Goal: Entertainment & Leisure: Consume media (video, audio)

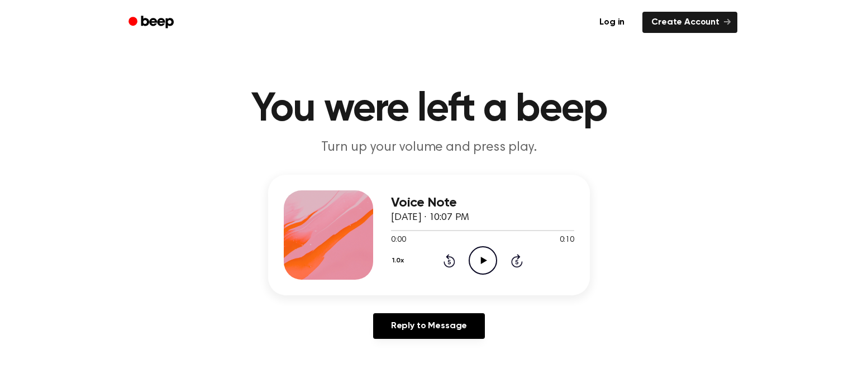
drag, startPoint x: 470, startPoint y: 274, endPoint x: 472, endPoint y: 269, distance: 6.0
click at [472, 269] on icon "Play Audio" at bounding box center [483, 260] width 28 height 28
click at [489, 263] on icon "Play Audio" at bounding box center [483, 260] width 28 height 28
click at [485, 262] on icon "Play Audio" at bounding box center [483, 260] width 28 height 28
click at [498, 260] on div "1.0x Rewind 5 seconds Play Audio Skip 5 seconds" at bounding box center [482, 260] width 183 height 28
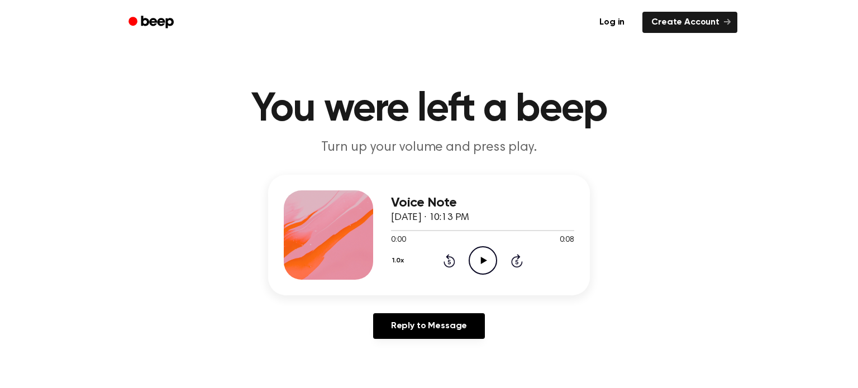
click at [488, 263] on icon "Play Audio" at bounding box center [483, 260] width 28 height 28
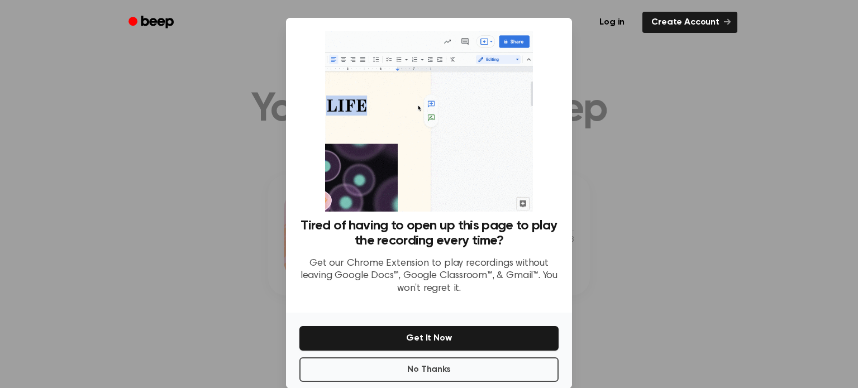
click at [298, 362] on div "No Thanks Get It Now" at bounding box center [429, 351] width 286 height 76
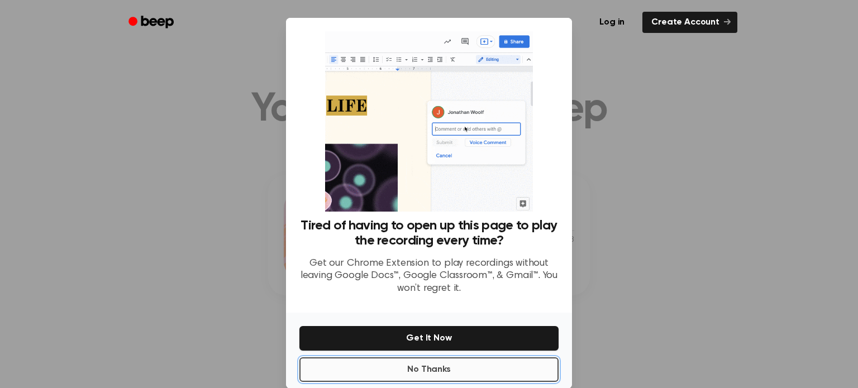
click at [302, 361] on button "No Thanks" at bounding box center [428, 369] width 259 height 25
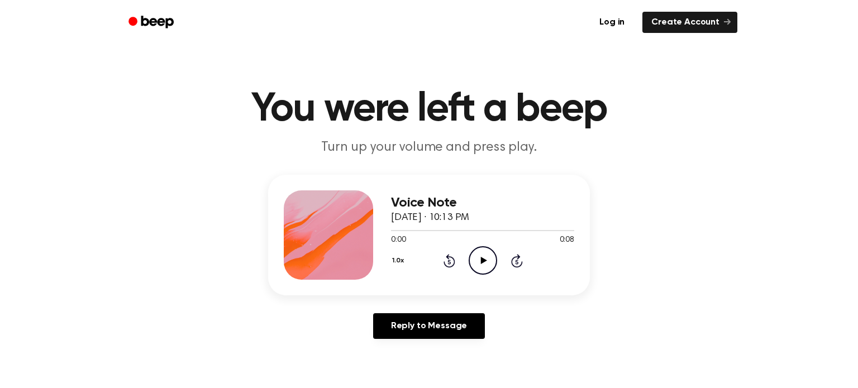
drag, startPoint x: 467, startPoint y: 261, endPoint x: 476, endPoint y: 268, distance: 11.5
click at [467, 266] on div "1.0x Rewind 5 seconds Play Audio Skip 5 seconds" at bounding box center [482, 260] width 183 height 28
click at [481, 266] on icon "Play Audio" at bounding box center [483, 260] width 28 height 28
click at [483, 254] on icon "Play Audio" at bounding box center [483, 260] width 28 height 28
click at [468, 264] on div "1.0x Rewind 5 seconds Play Audio Skip 5 seconds" at bounding box center [482, 260] width 183 height 28
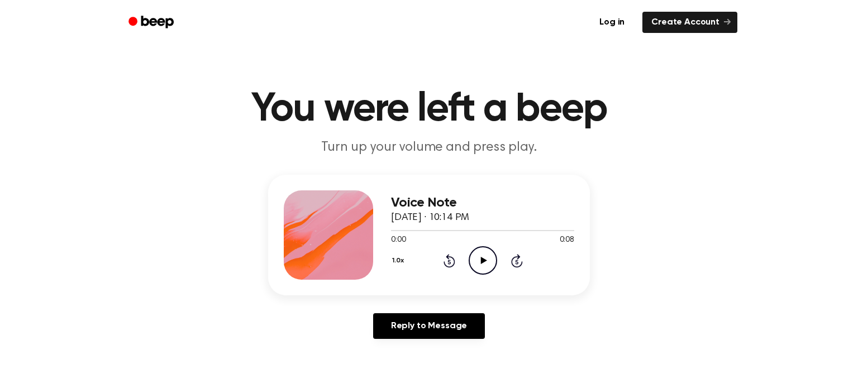
click at [478, 263] on icon "Play Audio" at bounding box center [483, 260] width 28 height 28
click at [476, 262] on icon "Play Audio" at bounding box center [483, 260] width 28 height 28
click at [490, 251] on icon "Play Audio" at bounding box center [483, 260] width 28 height 28
click at [481, 257] on icon "Play Audio" at bounding box center [483, 260] width 28 height 28
click at [478, 260] on icon "Play Audio" at bounding box center [483, 260] width 28 height 28
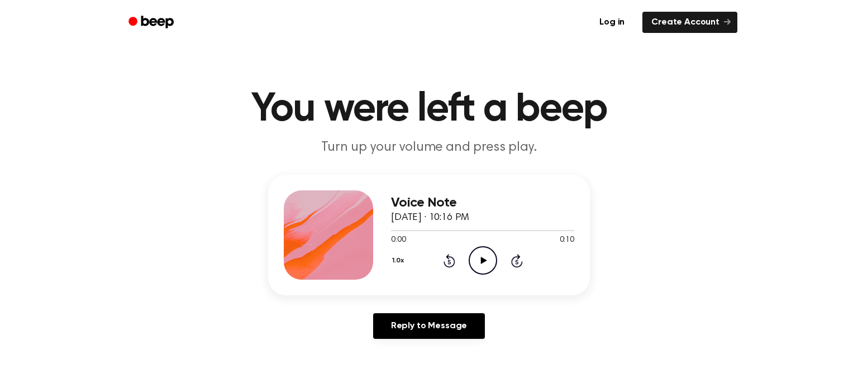
click at [479, 259] on icon "Play Audio" at bounding box center [483, 260] width 28 height 28
click at [488, 273] on circle at bounding box center [482, 260] width 27 height 27
click at [484, 251] on icon "Play Audio" at bounding box center [483, 260] width 28 height 28
